Goal: Navigation & Orientation: Find specific page/section

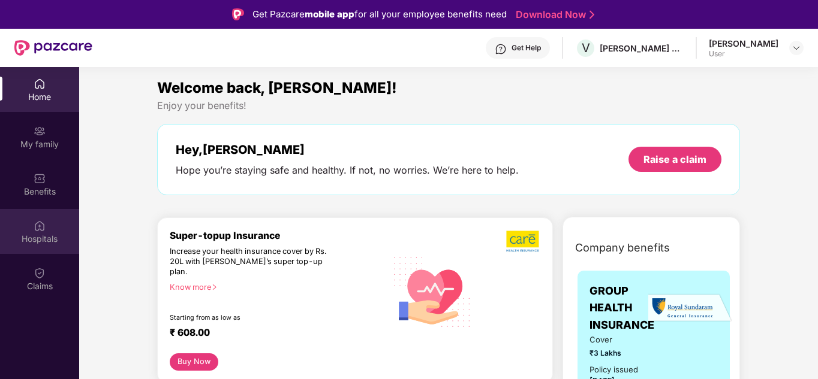
scroll to position [180, 0]
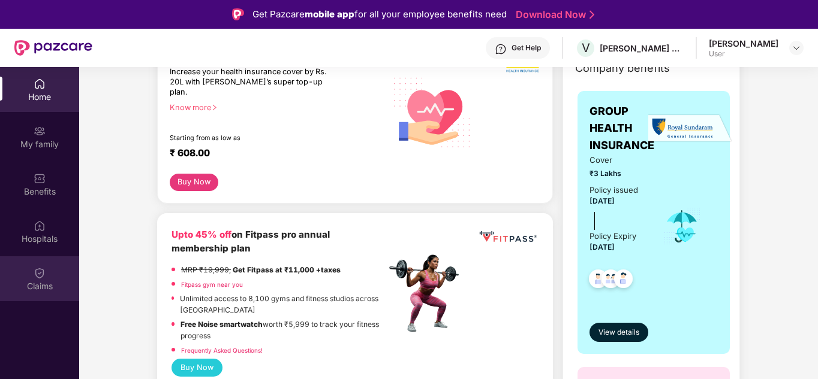
click at [31, 270] on div "Claims" at bounding box center [39, 279] width 79 height 45
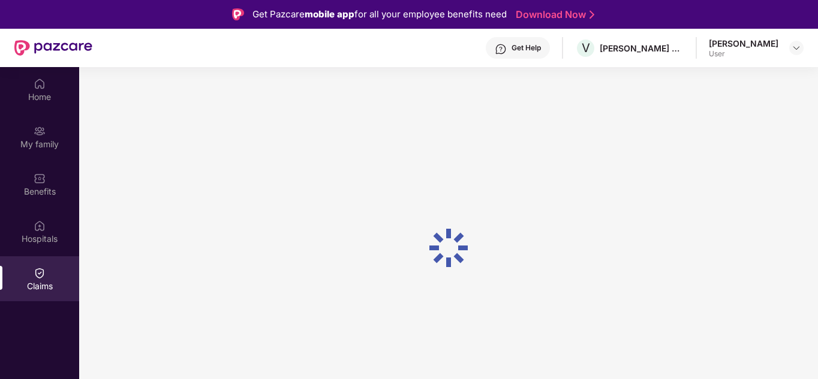
scroll to position [0, 0]
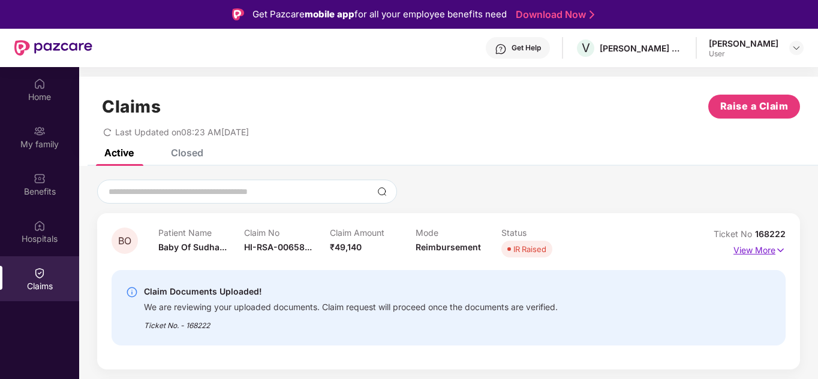
click at [748, 252] on p "View More" at bounding box center [759, 249] width 52 height 16
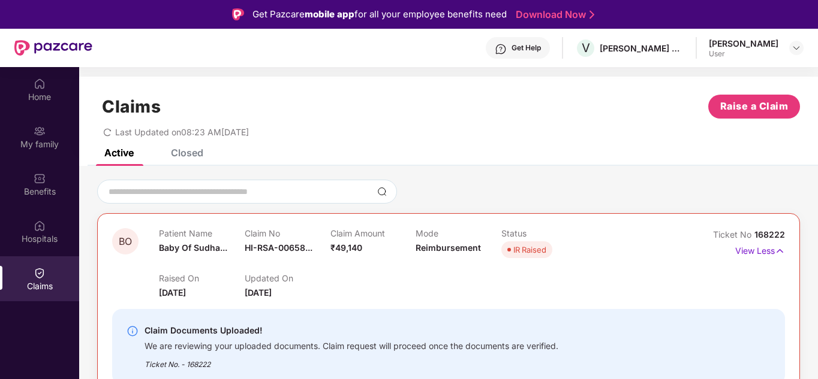
click at [108, 132] on icon "redo" at bounding box center [107, 132] width 8 height 8
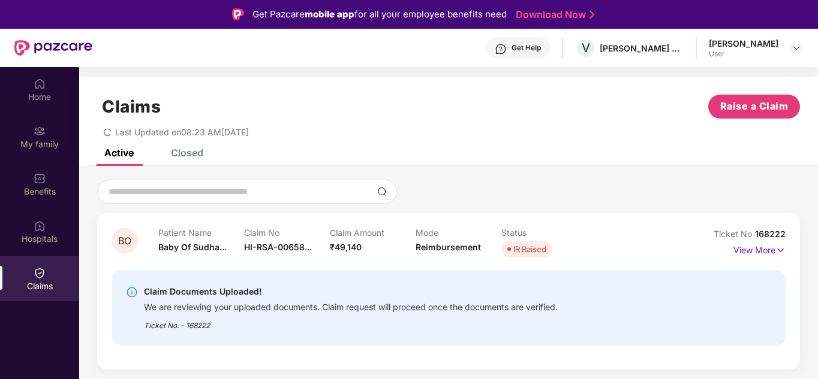
click at [108, 132] on icon "redo" at bounding box center [107, 132] width 8 height 8
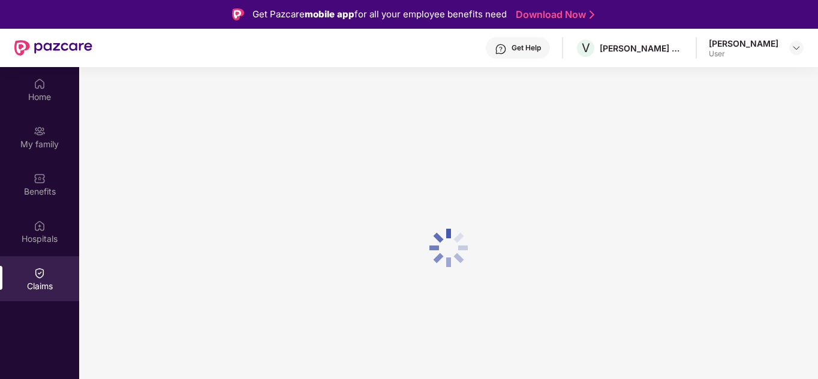
click at [108, 132] on div at bounding box center [448, 248] width 739 height 362
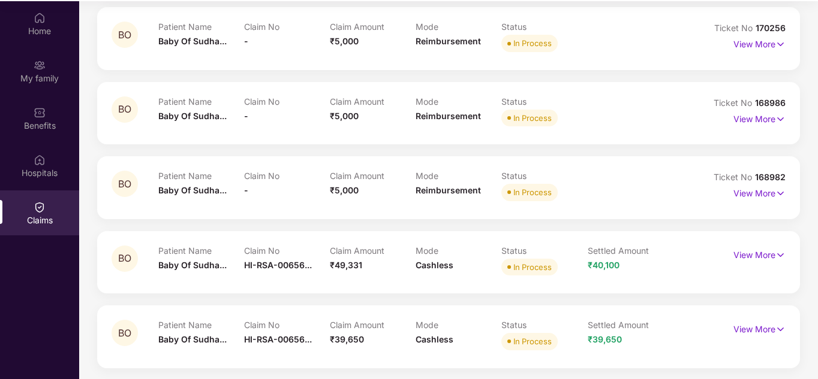
scroll to position [67, 0]
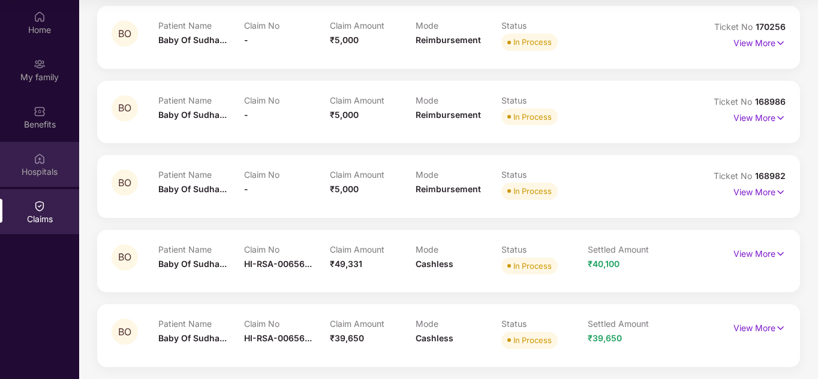
click at [46, 168] on div "Hospitals" at bounding box center [39, 171] width 79 height 12
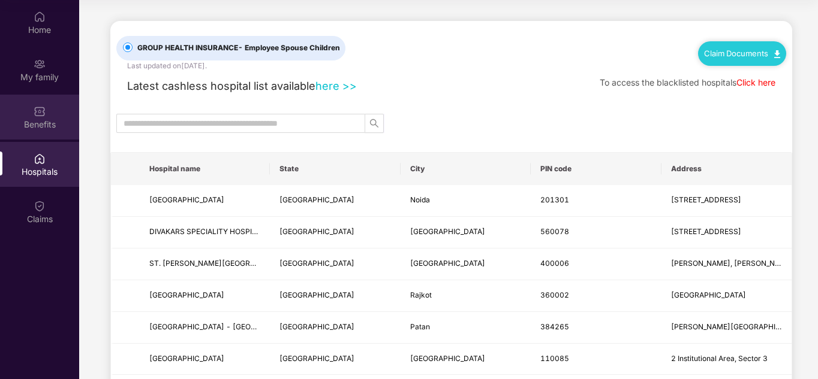
click at [37, 117] on img at bounding box center [40, 112] width 12 height 12
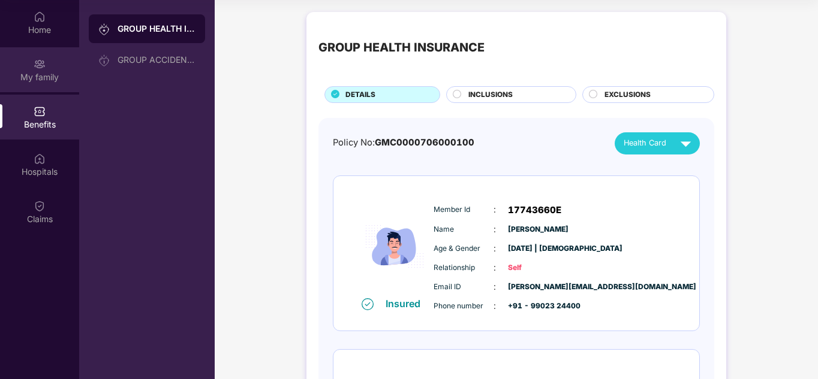
click at [40, 88] on div "My family" at bounding box center [39, 69] width 79 height 45
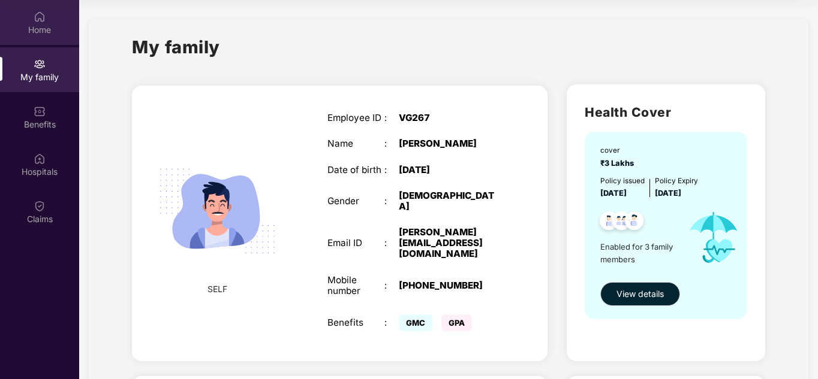
click at [38, 20] on img at bounding box center [40, 17] width 12 height 12
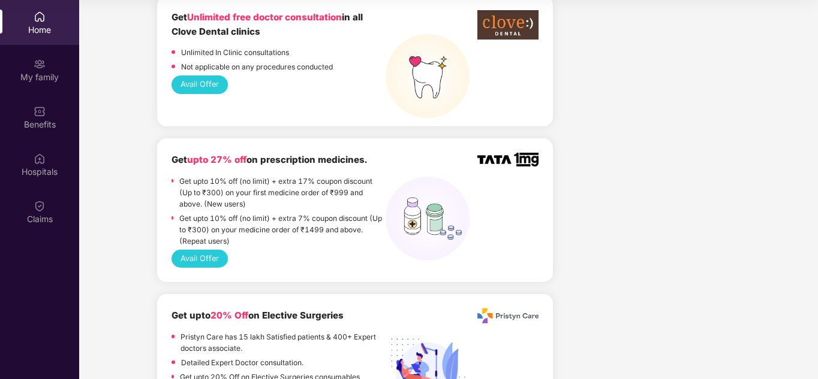
scroll to position [779, 0]
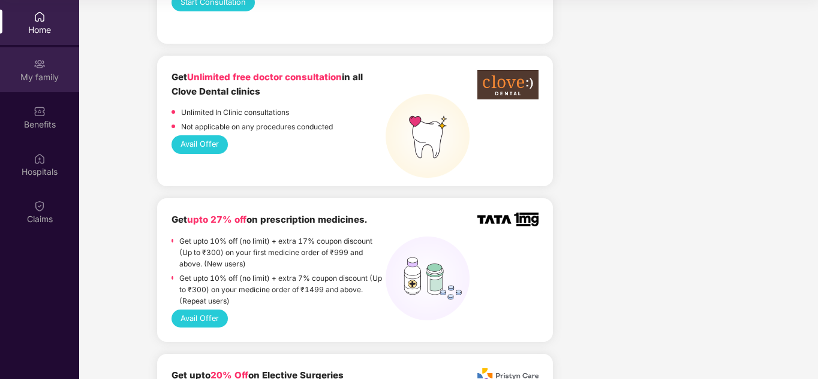
click at [48, 73] on div "My family" at bounding box center [39, 77] width 79 height 12
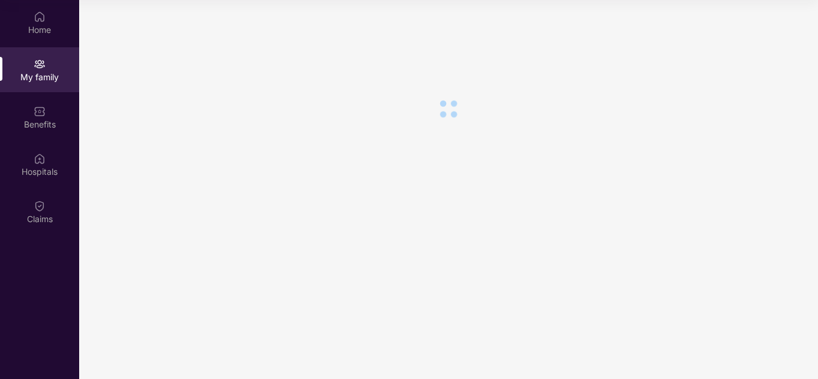
scroll to position [0, 0]
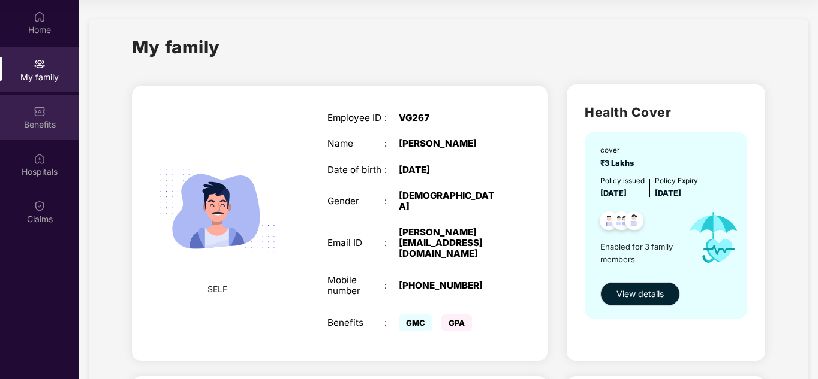
click at [40, 106] on img at bounding box center [40, 112] width 12 height 12
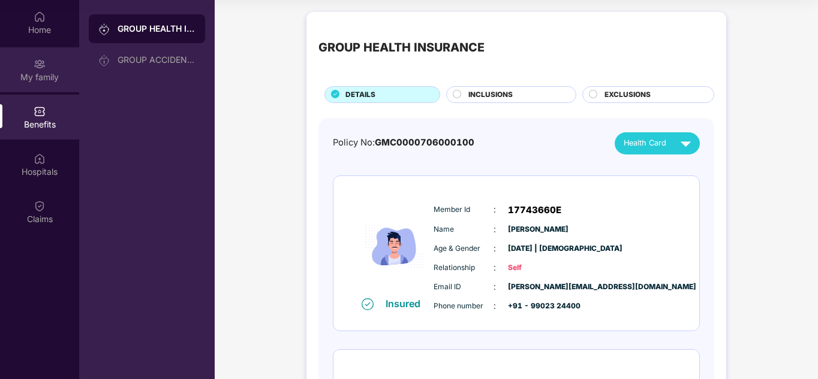
click at [52, 76] on div "My family" at bounding box center [39, 77] width 79 height 12
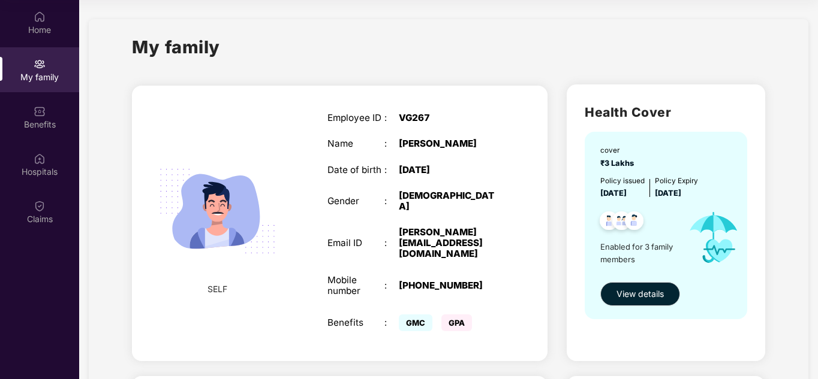
click at [23, 188] on div "Home My family Benefits Hospitals Claims" at bounding box center [39, 118] width 79 height 237
click at [29, 215] on div "Claims" at bounding box center [39, 219] width 79 height 12
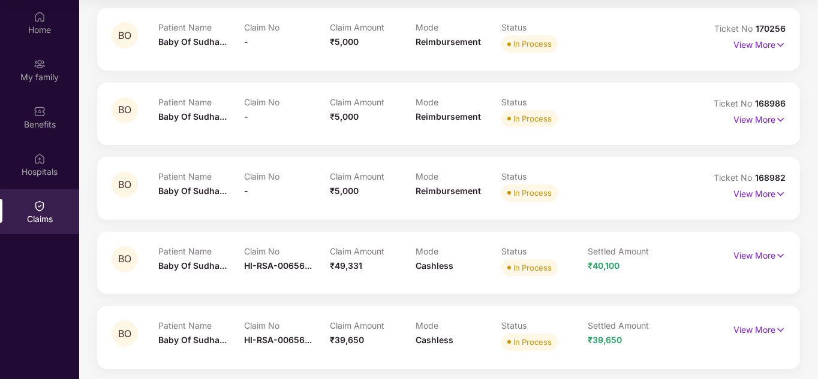
scroll to position [309, 0]
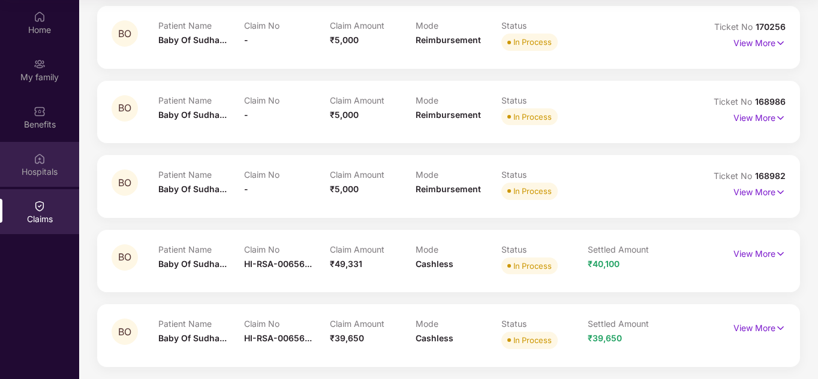
click at [37, 164] on img at bounding box center [40, 158] width 12 height 12
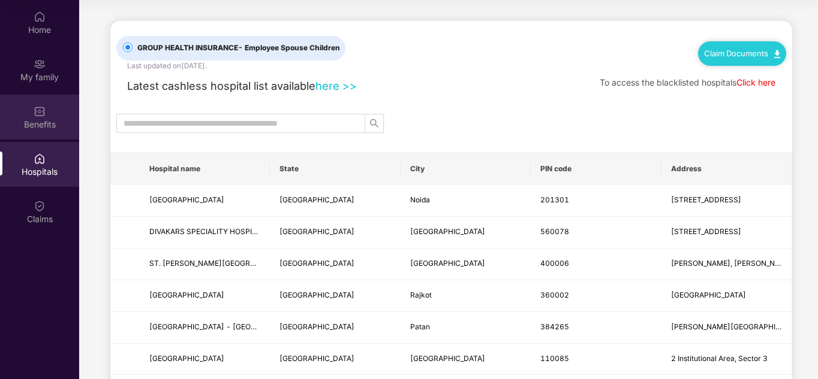
click at [34, 125] on div "Benefits" at bounding box center [39, 125] width 79 height 12
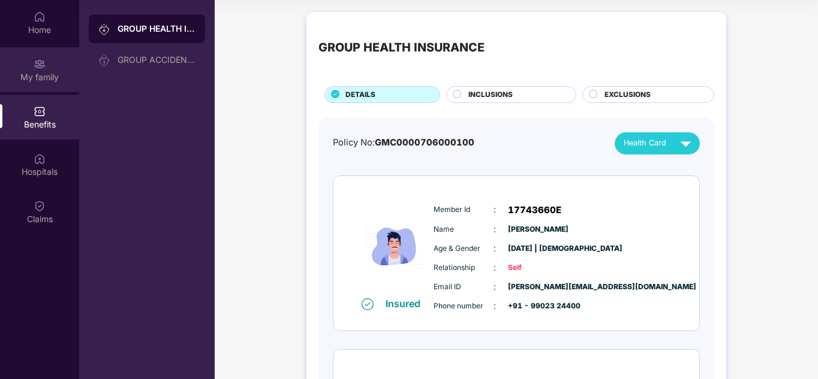
click at [39, 85] on div "My family" at bounding box center [39, 69] width 79 height 45
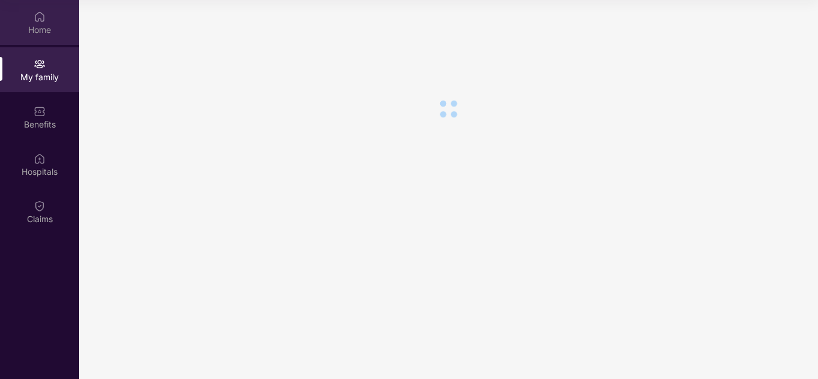
click at [41, 35] on div "Home" at bounding box center [39, 30] width 79 height 12
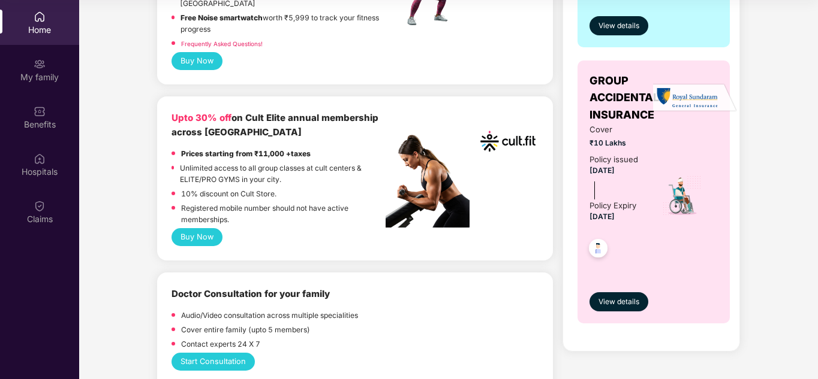
scroll to position [480, 0]
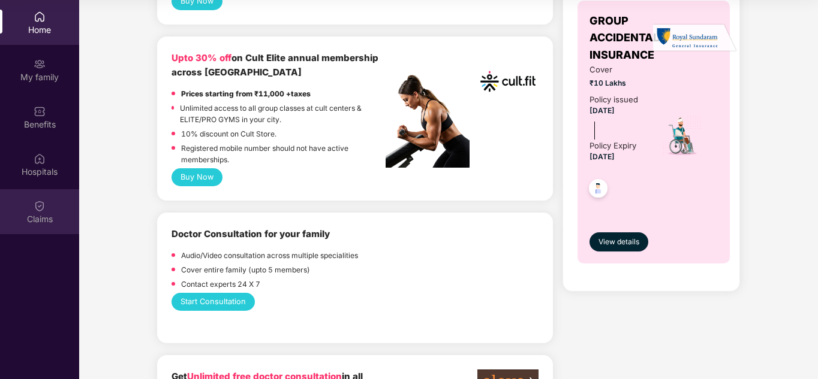
click at [41, 209] on img at bounding box center [40, 206] width 12 height 12
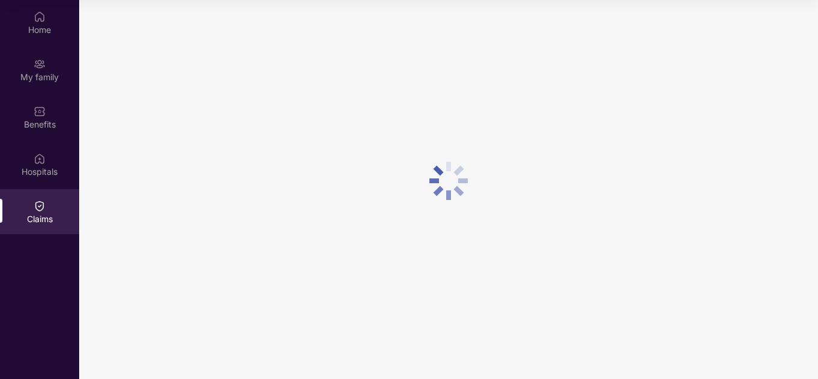
scroll to position [0, 0]
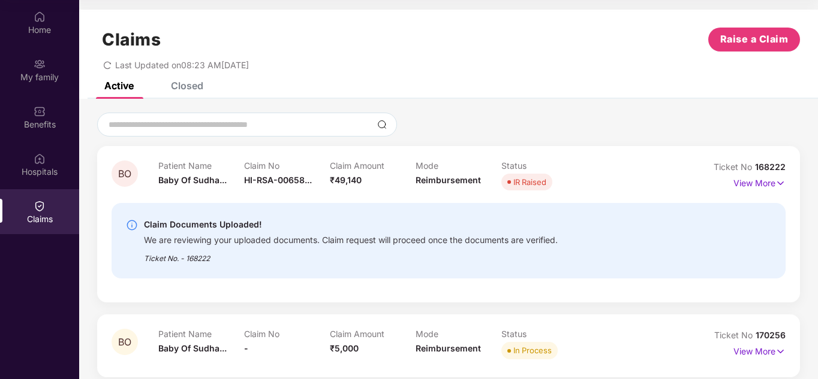
click at [108, 63] on icon "redo" at bounding box center [107, 65] width 8 height 8
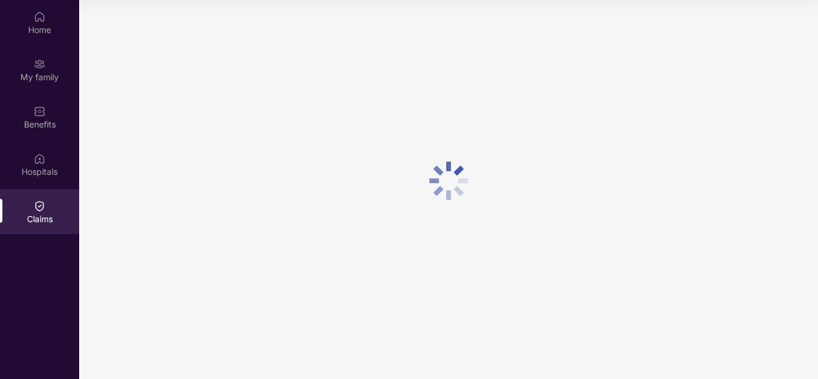
click at [104, 63] on div at bounding box center [448, 181] width 739 height 362
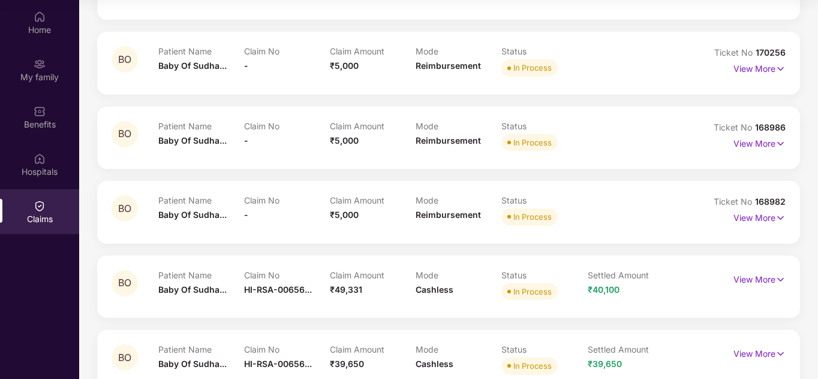
scroll to position [309, 0]
